Goal: Task Accomplishment & Management: Use online tool/utility

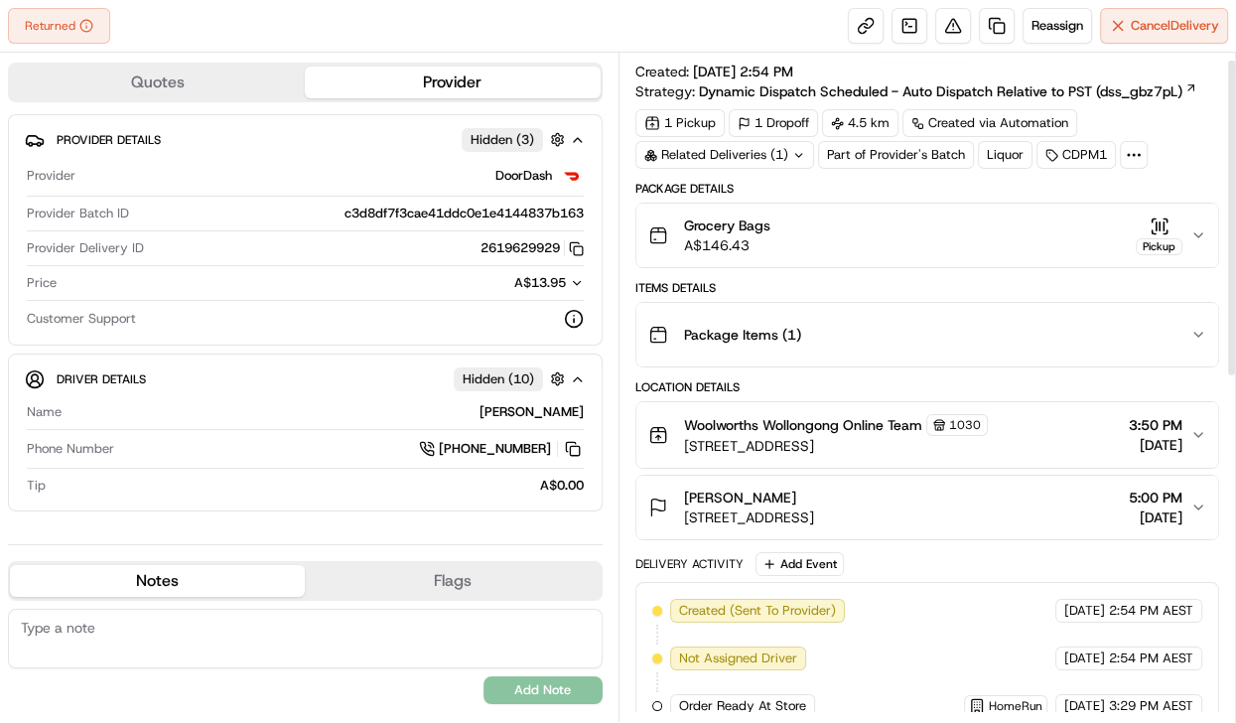
scroll to position [16, 0]
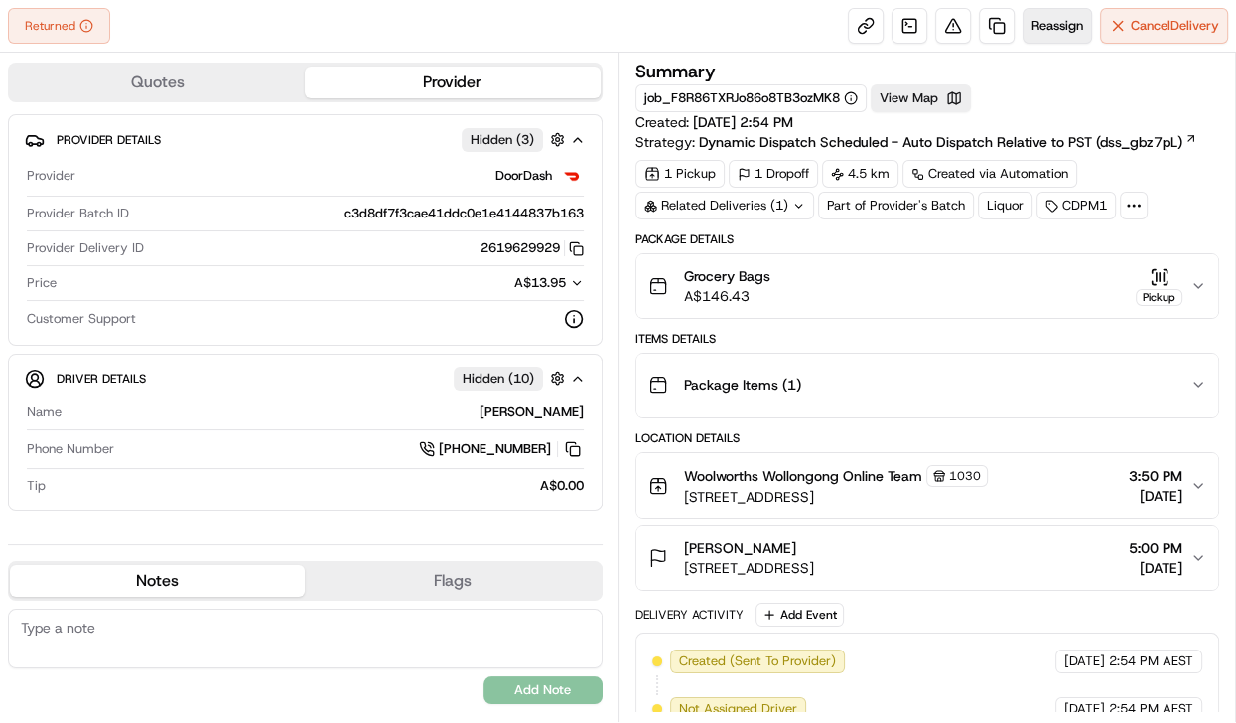
click at [1046, 29] on span "Reassign" at bounding box center [1057, 26] width 52 height 18
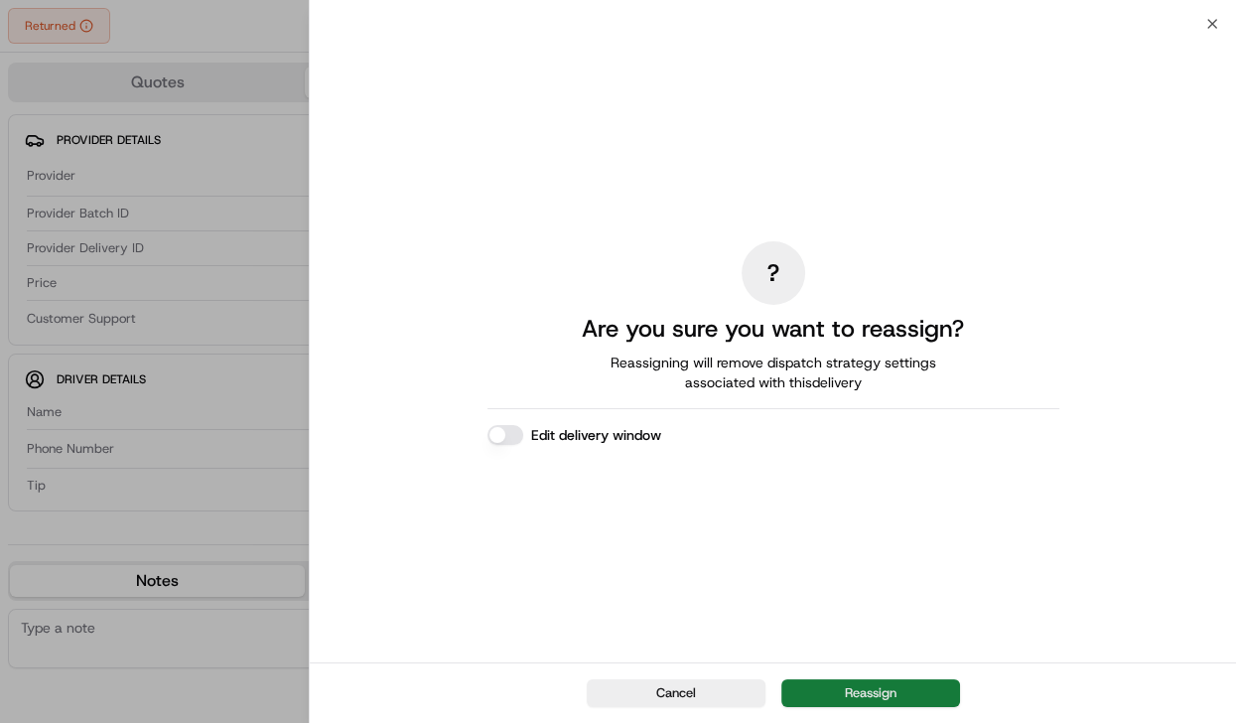
click at [871, 687] on button "Reassign" at bounding box center [870, 693] width 179 height 28
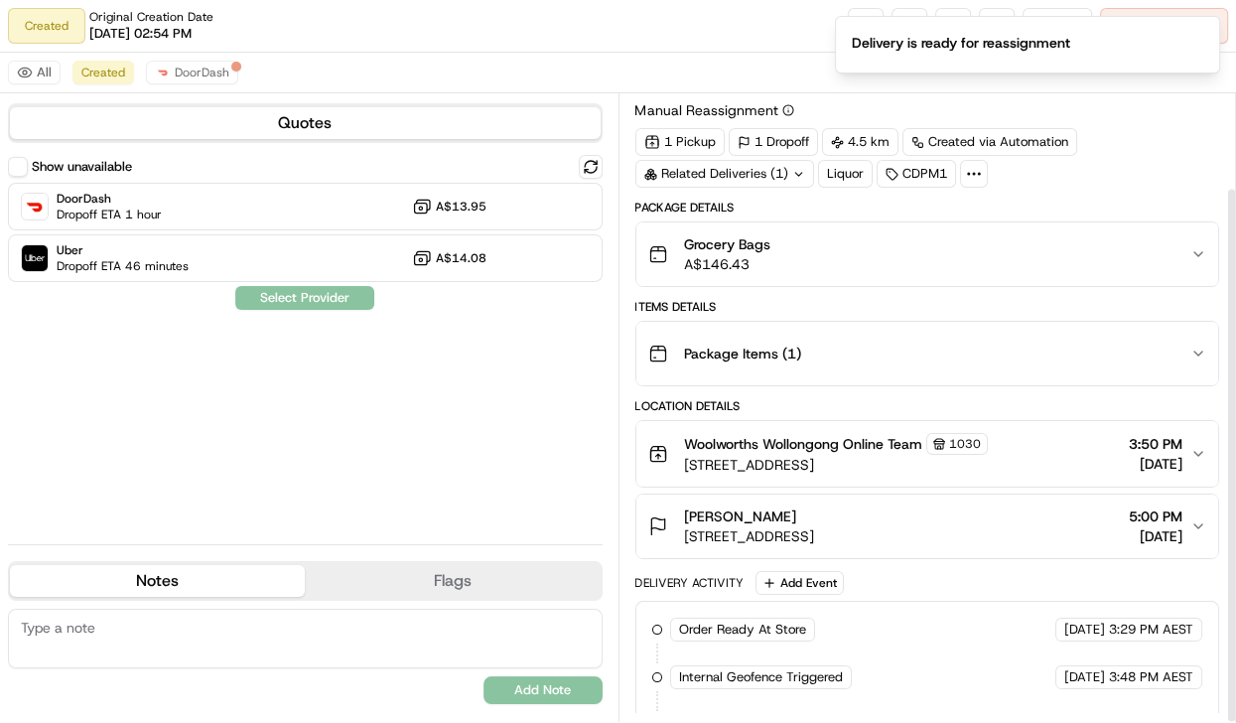
scroll to position [109, 0]
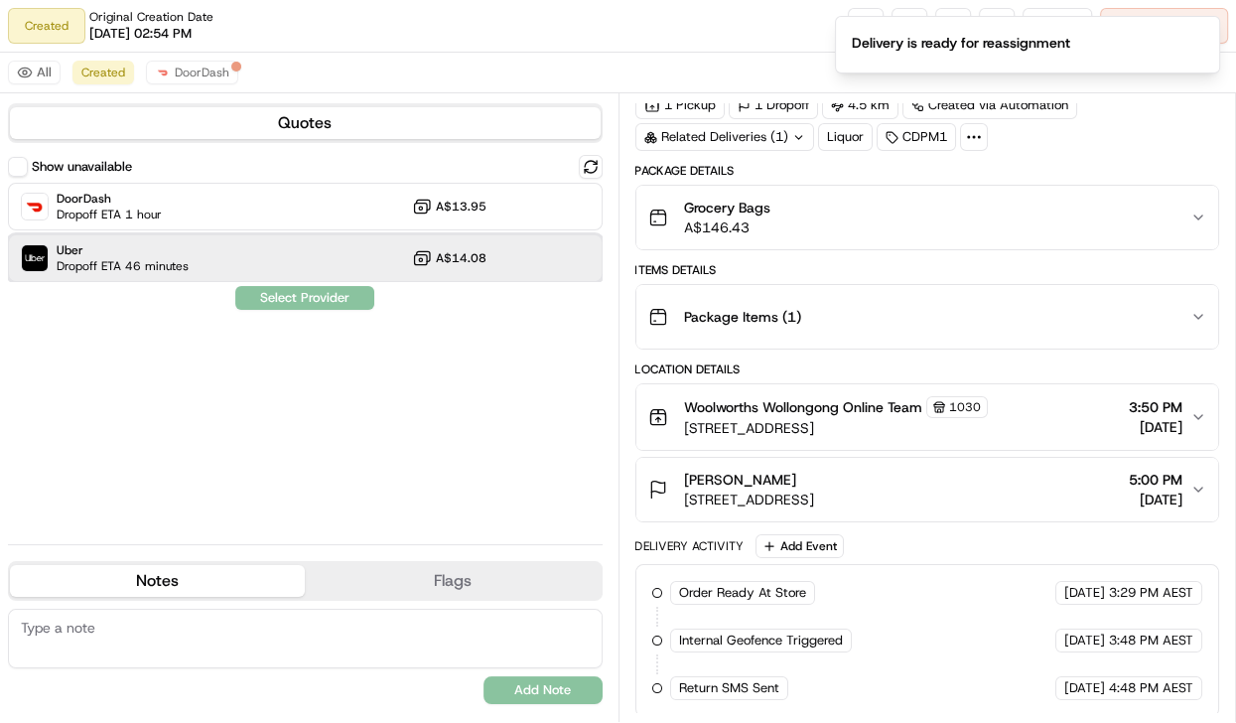
click at [345, 250] on div "Uber Dropoff ETA 46 minutes A$14.08" at bounding box center [305, 258] width 595 height 48
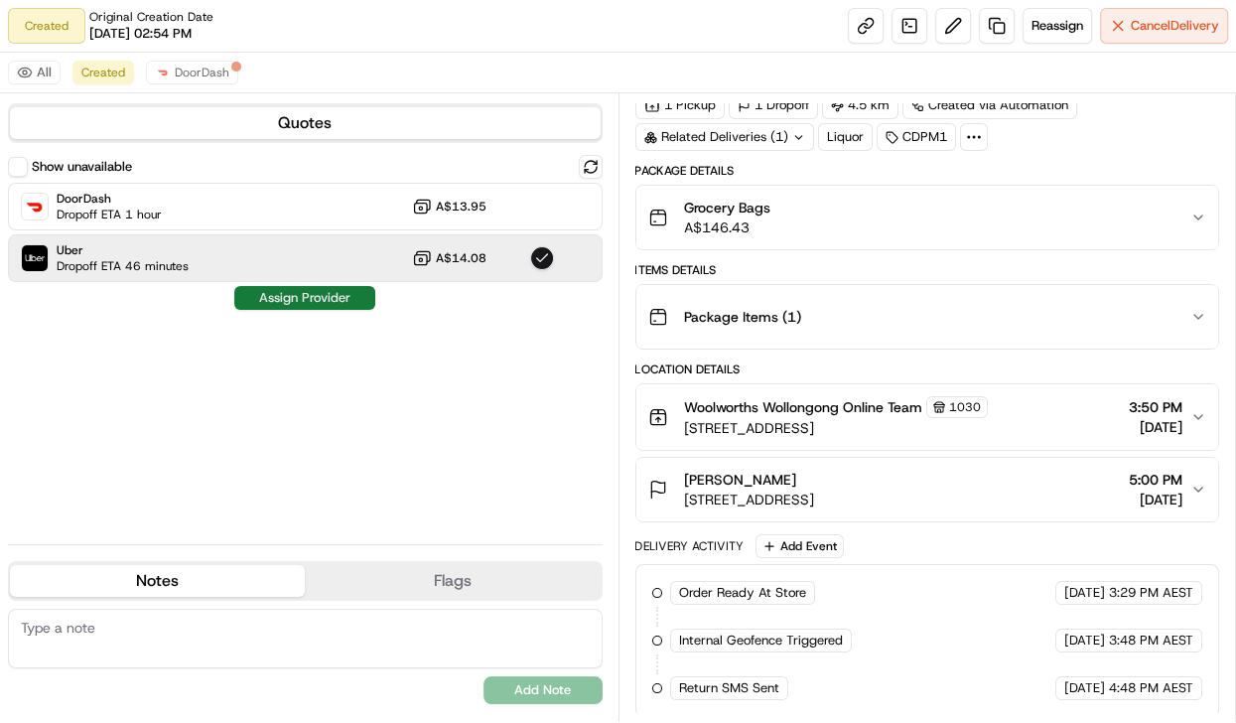
click at [345, 308] on button "Assign Provider" at bounding box center [304, 298] width 141 height 24
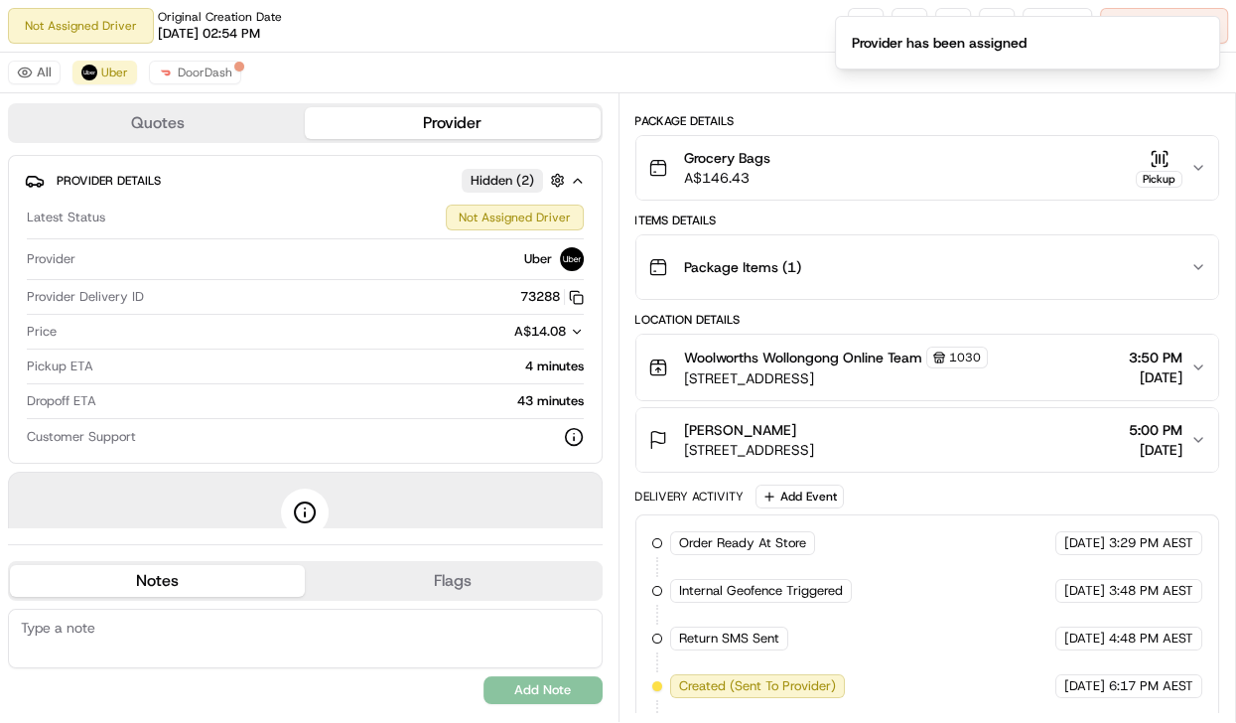
scroll to position [203, 0]
